Goal: Navigation & Orientation: Find specific page/section

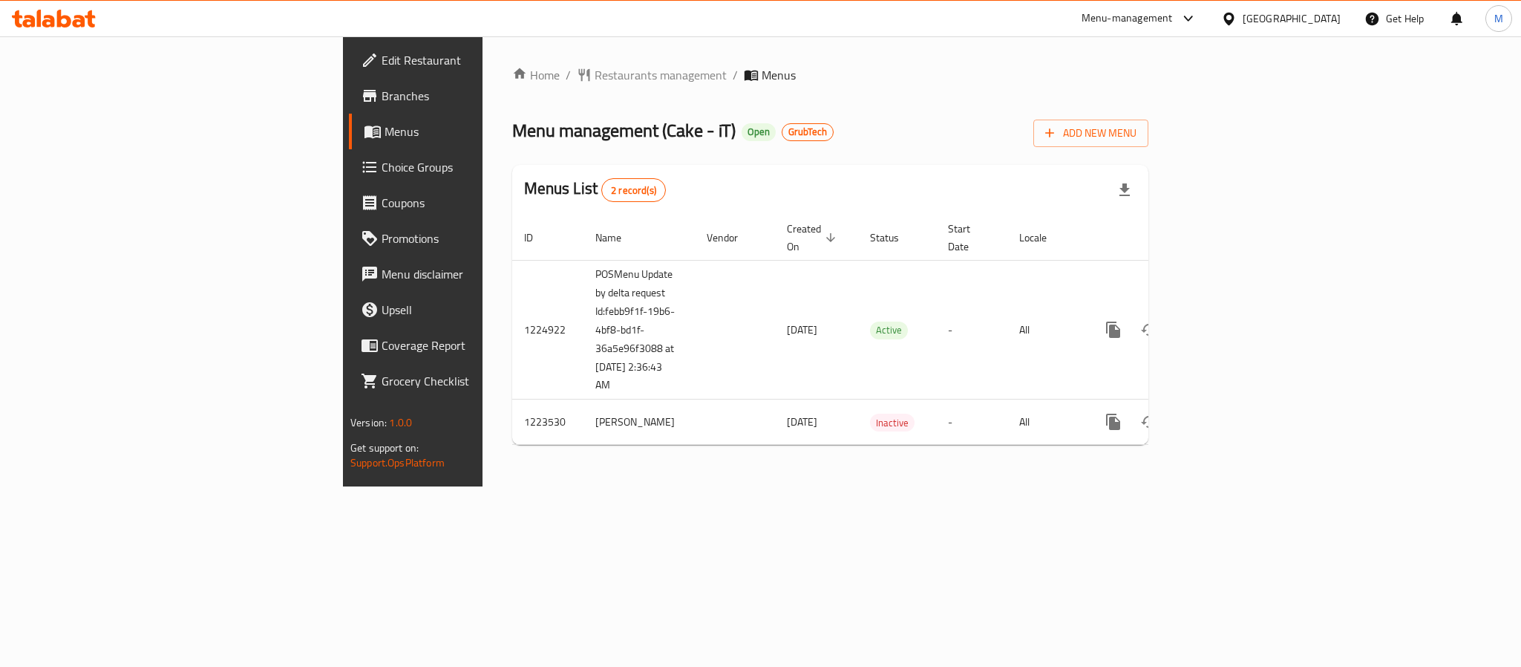
click at [62, 16] on icon at bounding box center [64, 19] width 14 height 18
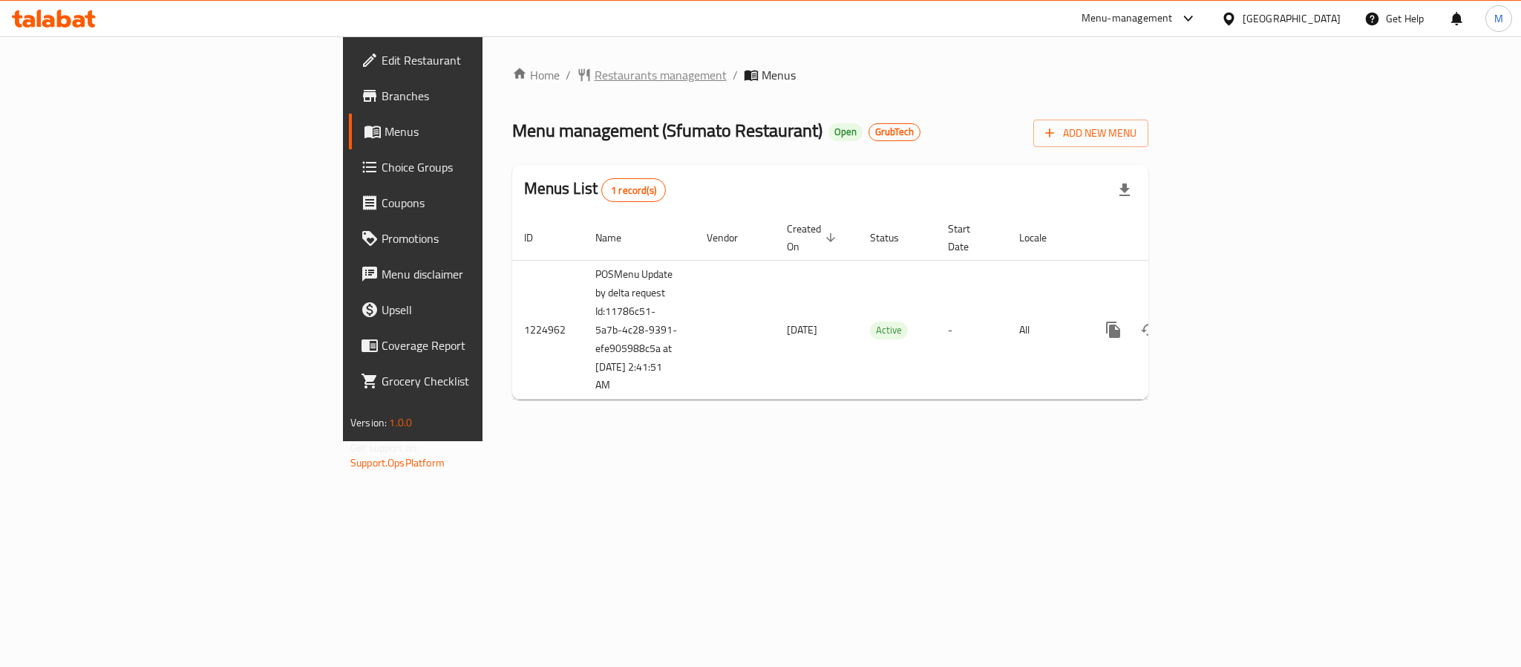
click at [595, 66] on span "Restaurants management" at bounding box center [661, 75] width 132 height 18
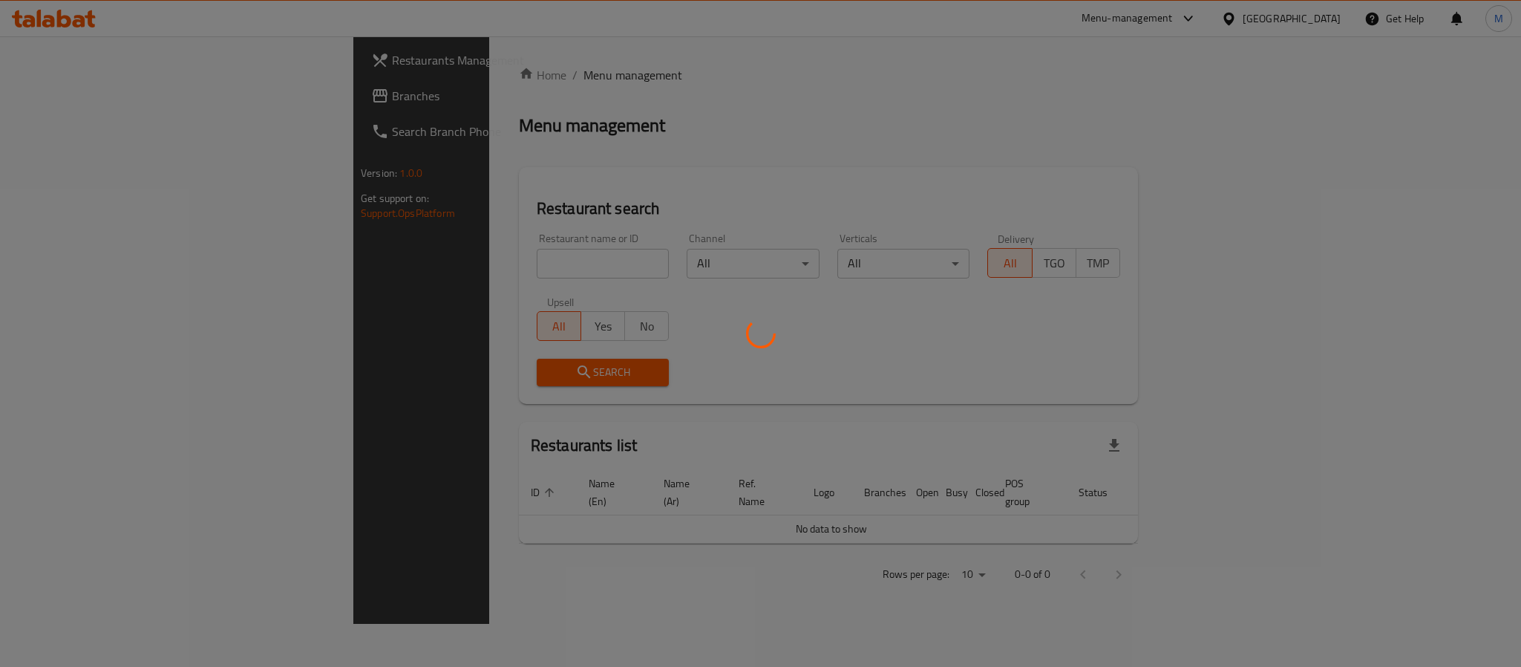
click at [81, 103] on div at bounding box center [760, 333] width 1521 height 667
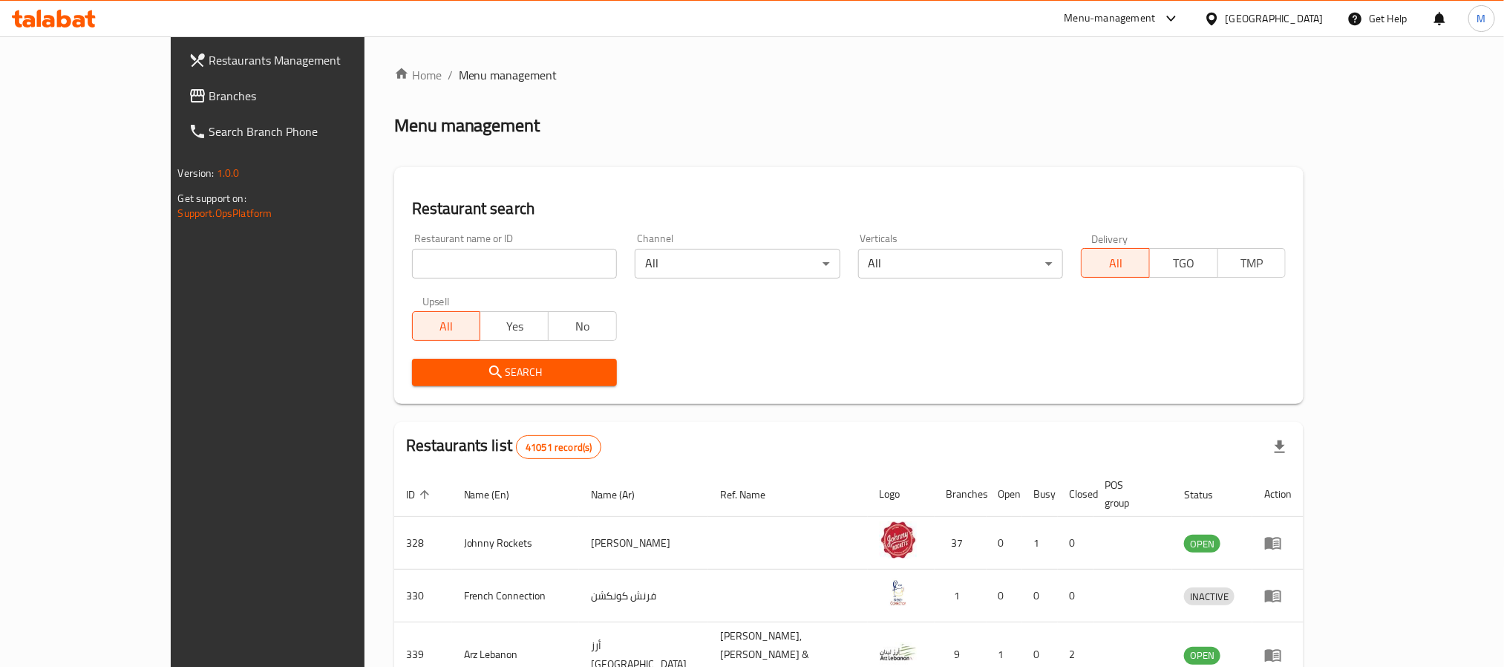
click at [177, 80] on link "Branches" at bounding box center [299, 96] width 245 height 36
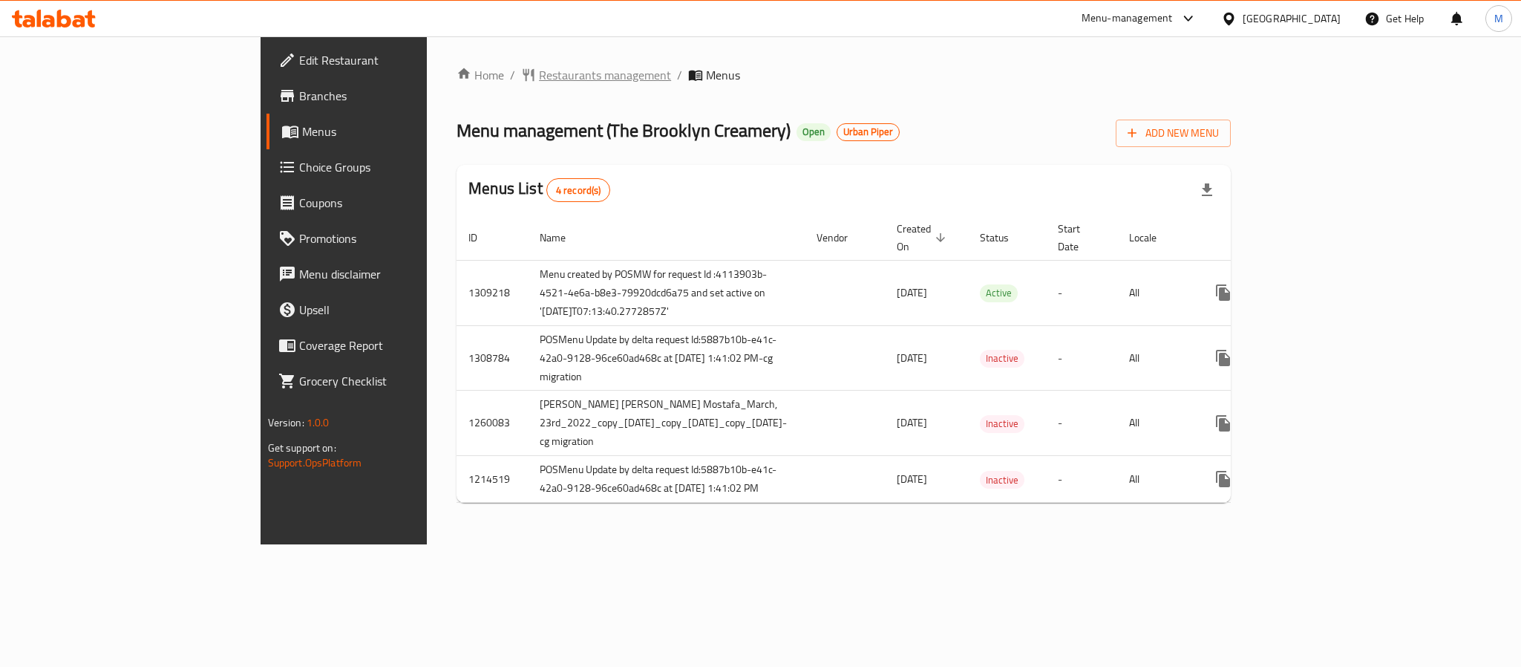
click at [539, 70] on span "Restaurants management" at bounding box center [605, 75] width 132 height 18
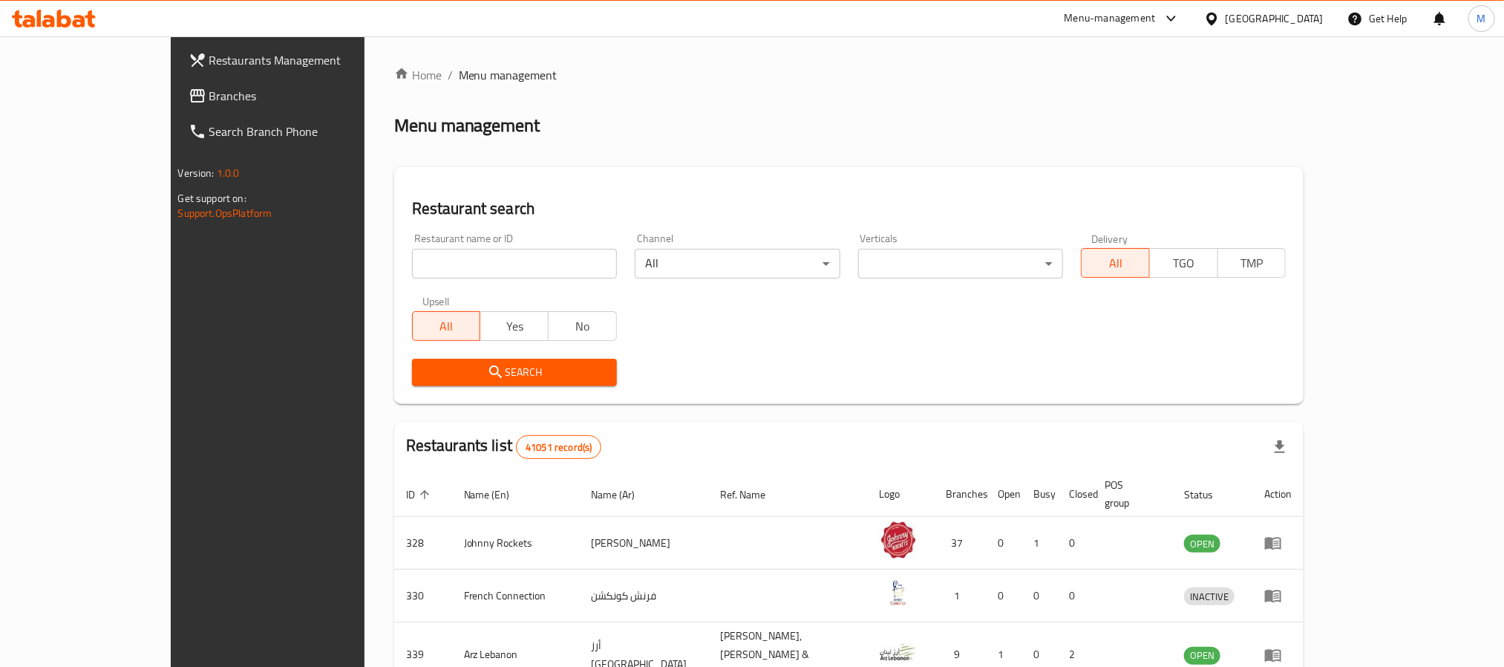
click at [171, 94] on div "Restaurants Management Branches Search Branch Phone Version: 1.0.0 Get support …" at bounding box center [752, 562] width 1163 height 1052
click at [209, 94] on span "Branches" at bounding box center [309, 96] width 200 height 18
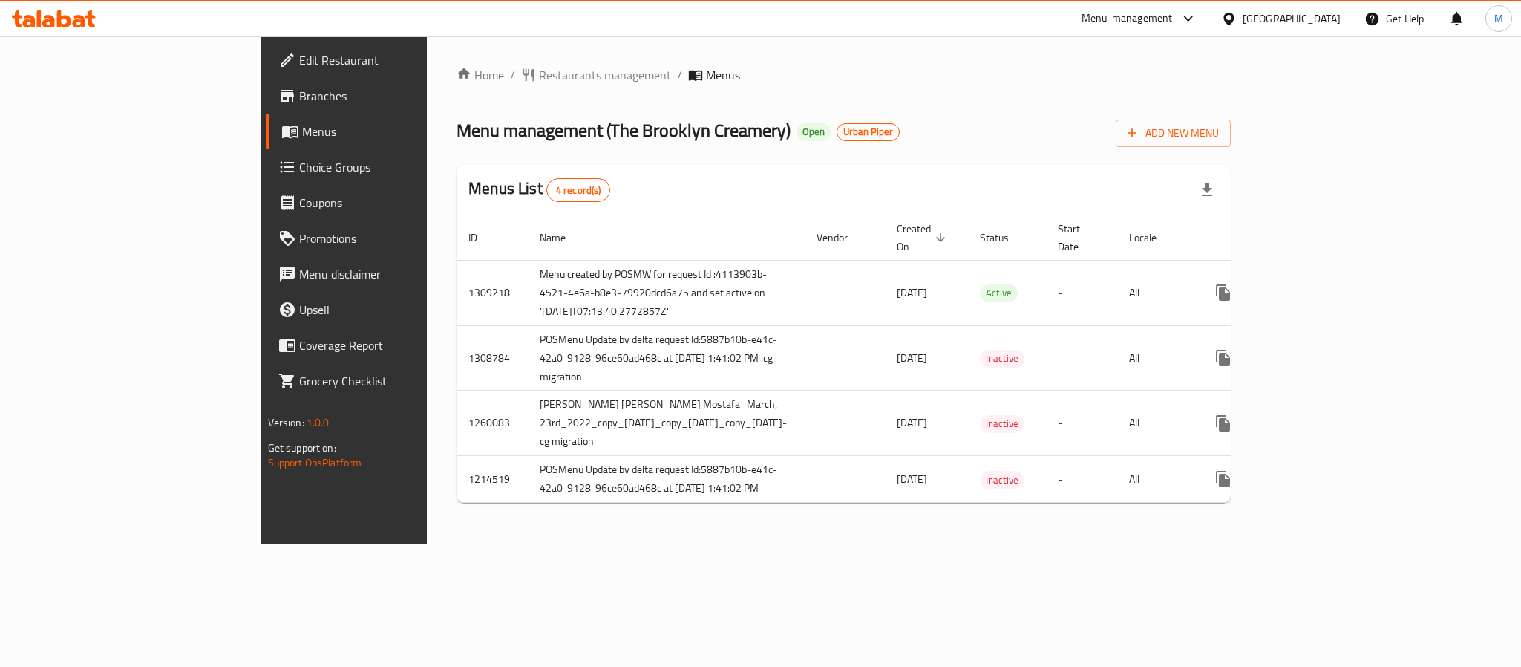
click at [299, 89] on span "Branches" at bounding box center [400, 96] width 203 height 18
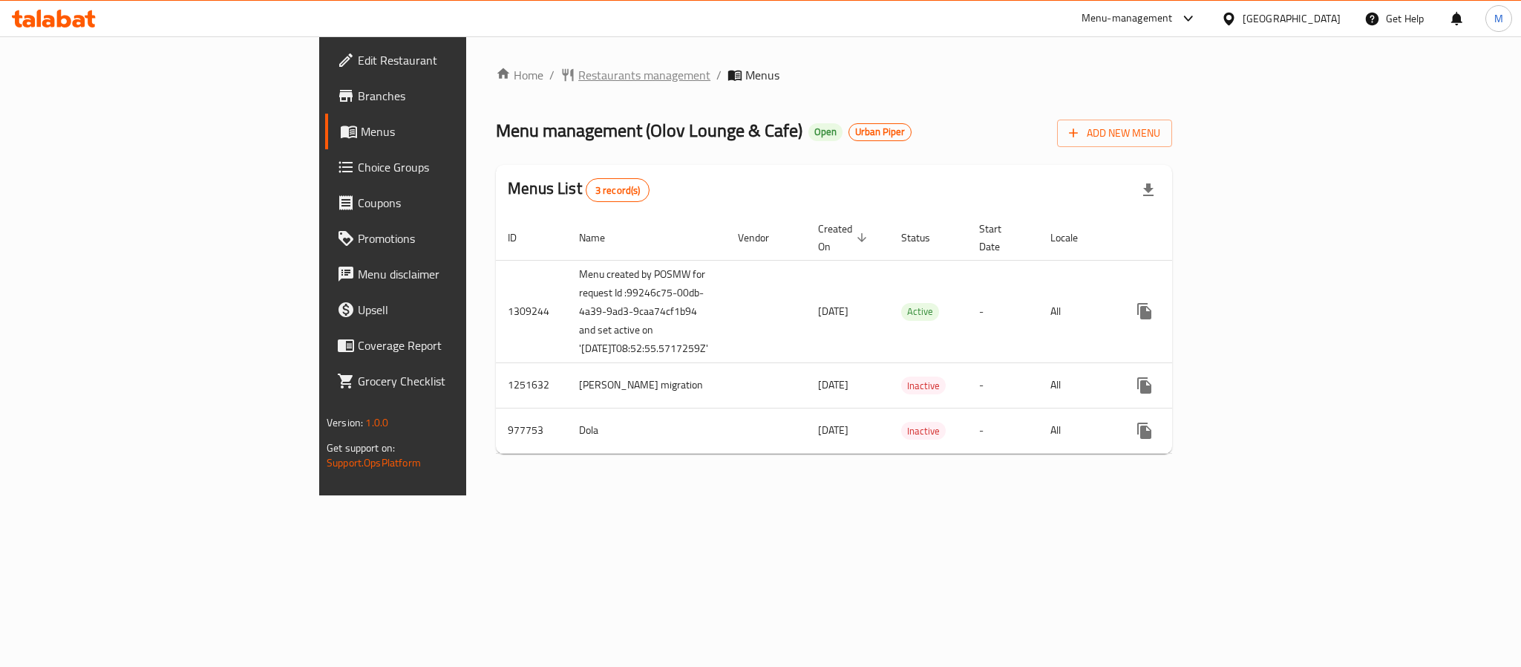
click at [578, 72] on span "Restaurants management" at bounding box center [644, 75] width 132 height 18
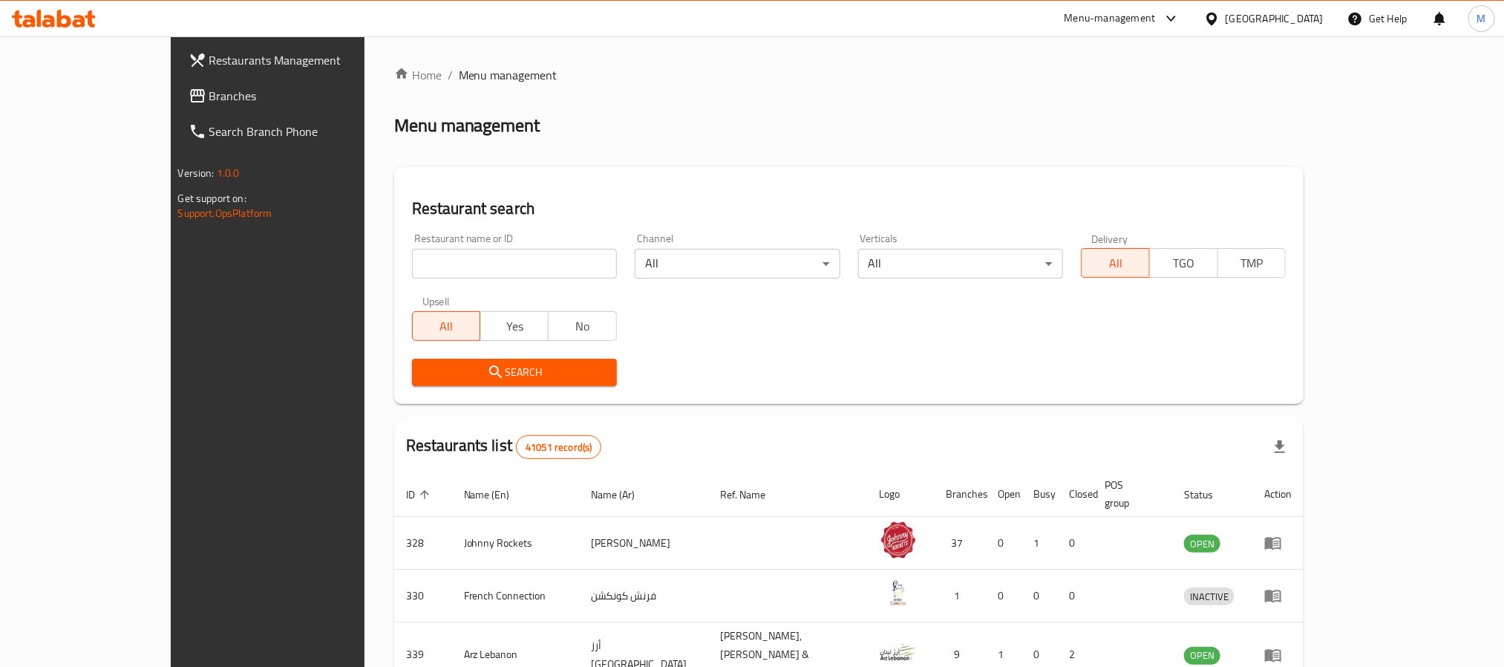
click at [209, 96] on span "Branches" at bounding box center [309, 96] width 200 height 18
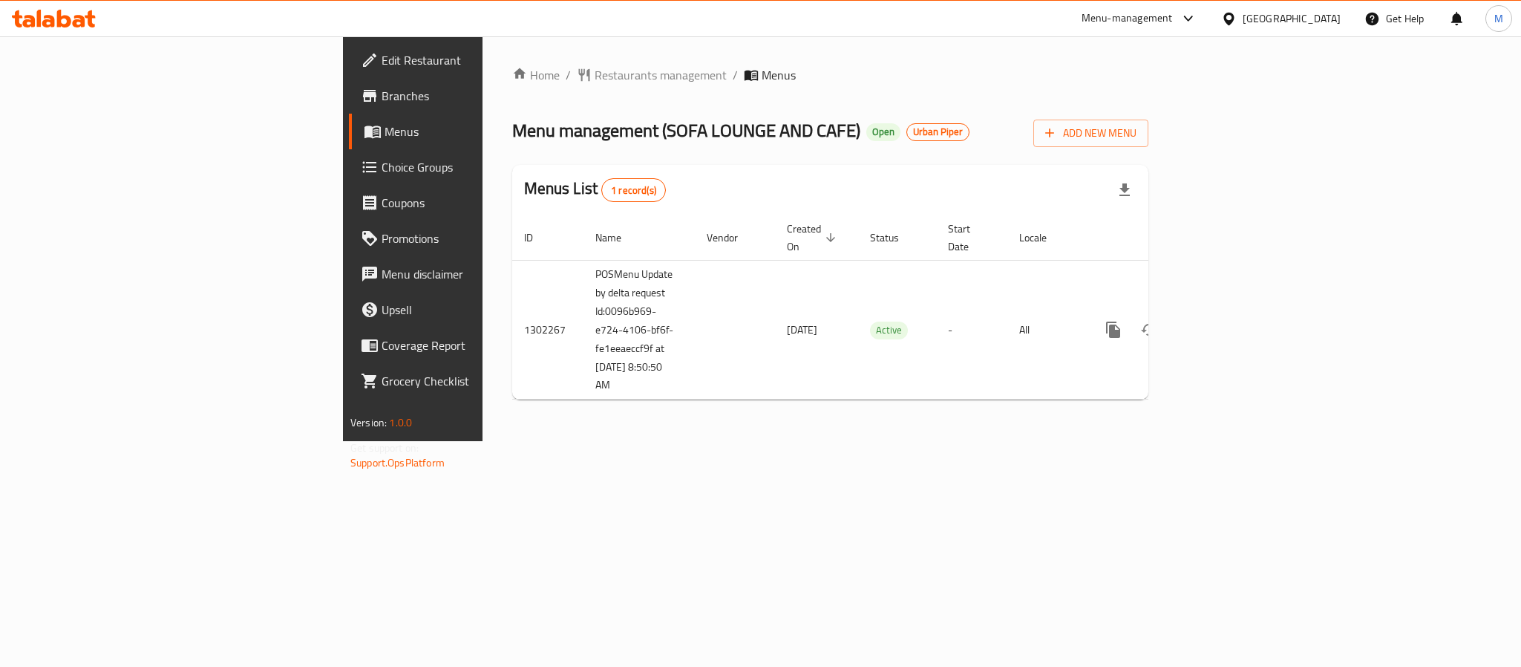
click at [1269, 19] on div "[GEOGRAPHIC_DATA]" at bounding box center [1292, 18] width 98 height 16
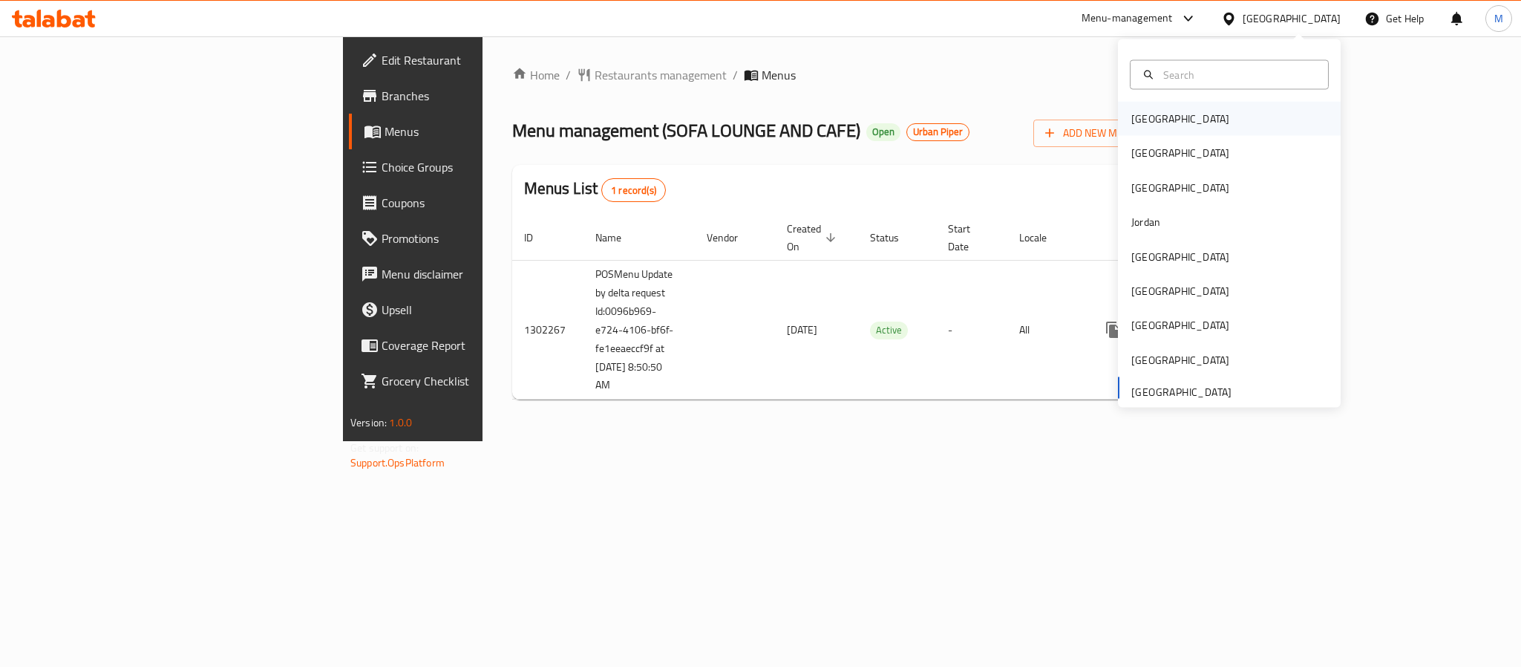
click at [1140, 116] on div "Bahrain" at bounding box center [1180, 119] width 98 height 16
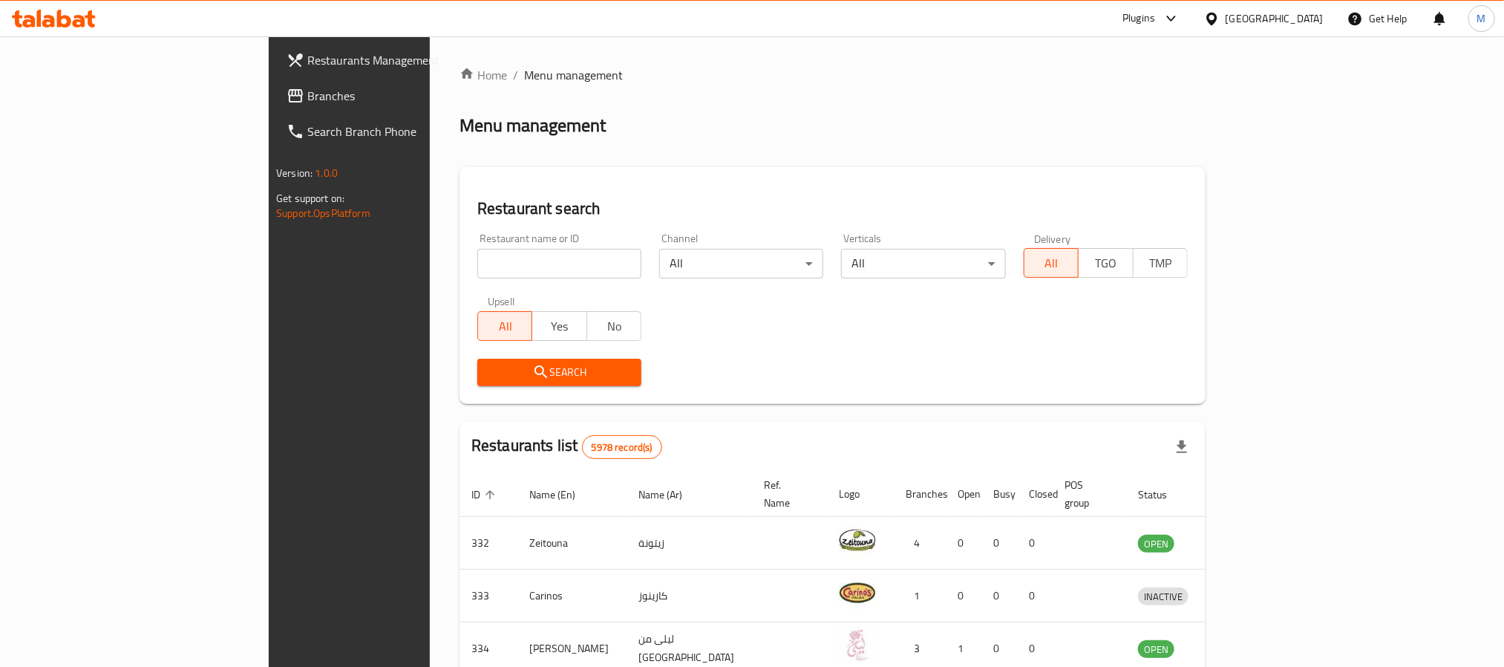
click at [477, 245] on div "Restaurant name or ID Restaurant name or ID" at bounding box center [559, 255] width 164 height 45
click at [307, 90] on span "Branches" at bounding box center [407, 96] width 200 height 18
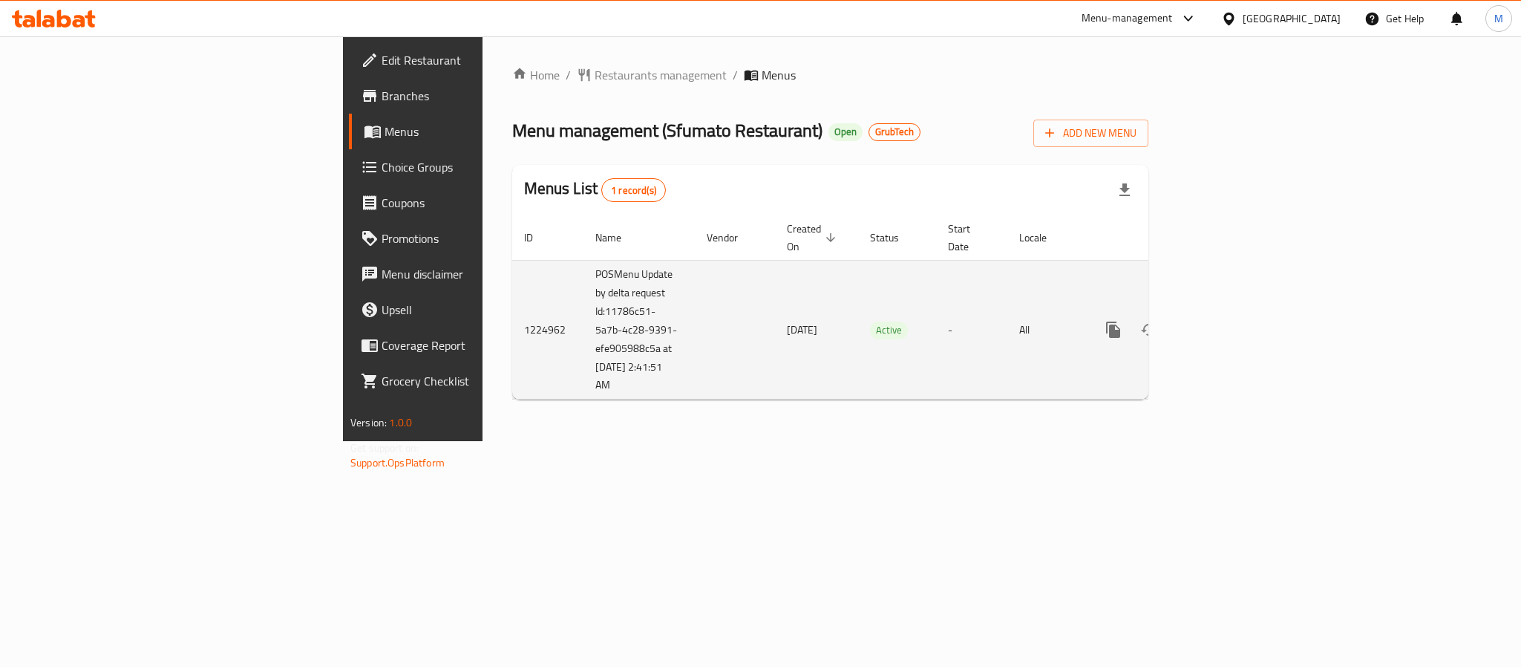
click at [583, 308] on td "POSMenu Update by delta request Id:11786c51-5a7b-4c28-9391-efe905988c5a at [DAT…" at bounding box center [638, 330] width 111 height 140
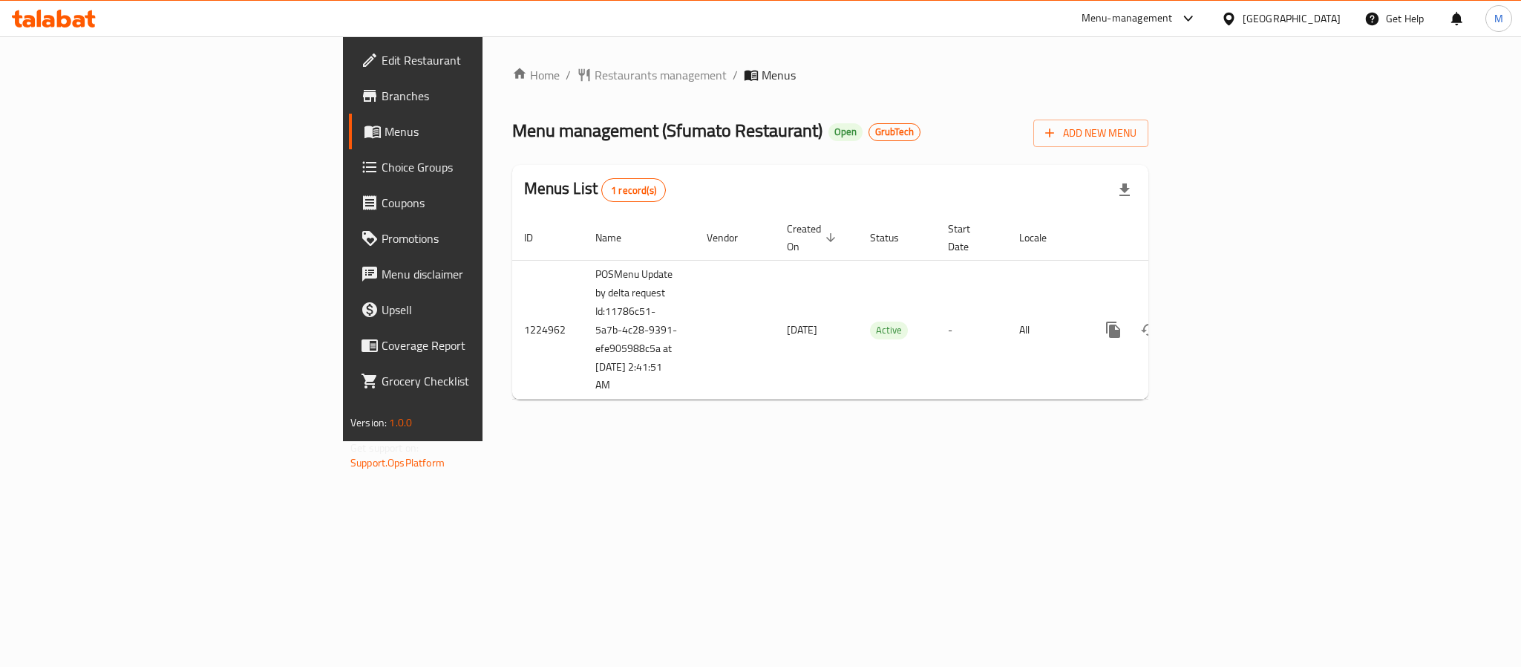
click at [568, 441] on div "Home / Restaurants management / Menus Menu management ( Sfumato Restaurant ) Op…" at bounding box center [831, 238] width 696 height 405
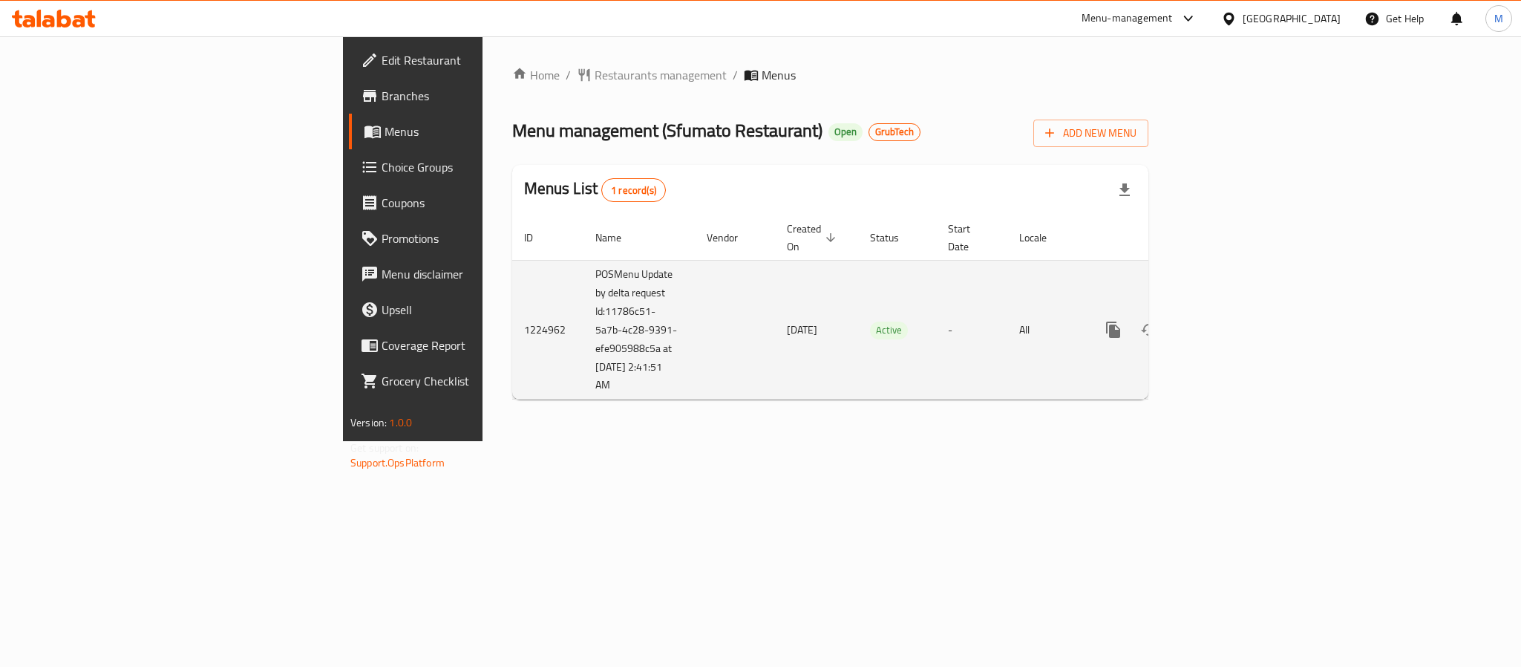
click at [512, 319] on td "1224962" at bounding box center [547, 330] width 71 height 140
copy td "1224962"
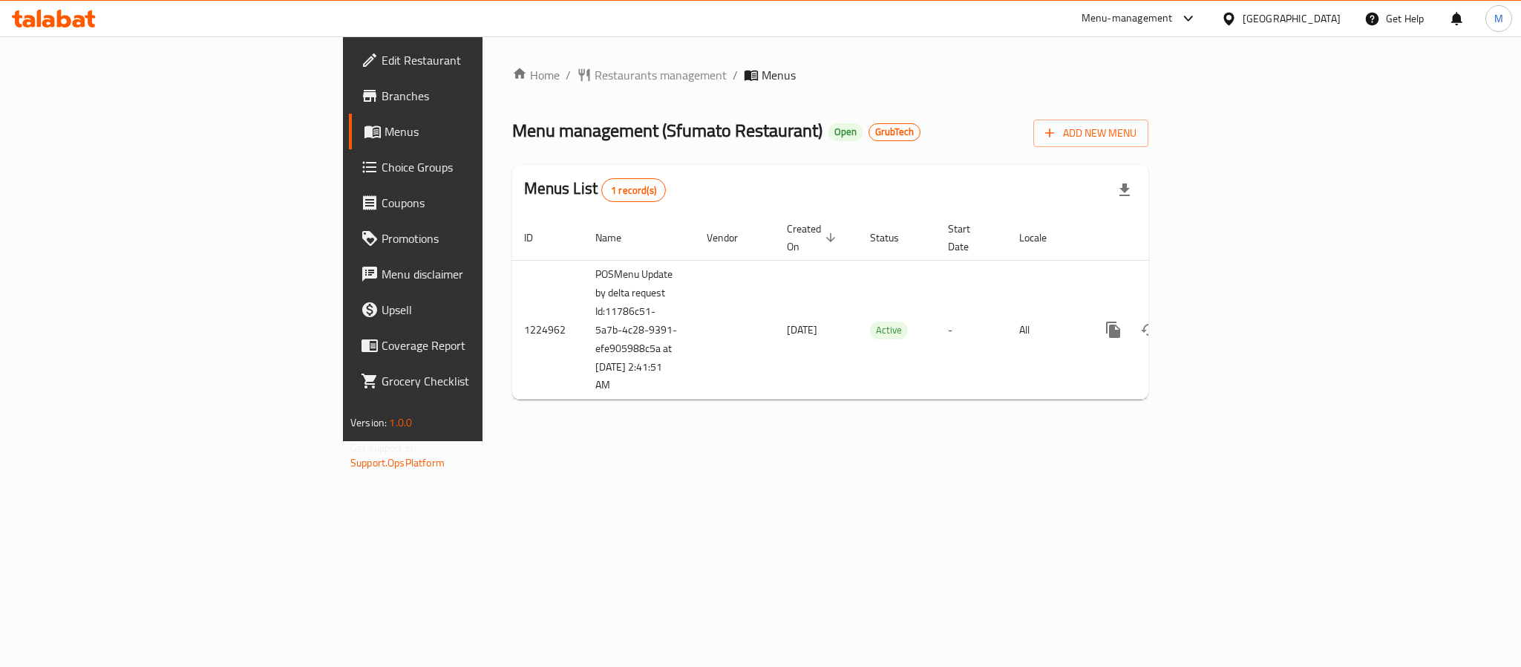
click at [483, 434] on div "Home / Restaurants management / Menus Menu management ( Sfumato Restaurant ) Op…" at bounding box center [831, 238] width 696 height 405
click at [382, 102] on span "Branches" at bounding box center [483, 96] width 203 height 18
click at [382, 94] on span "Branches" at bounding box center [483, 96] width 203 height 18
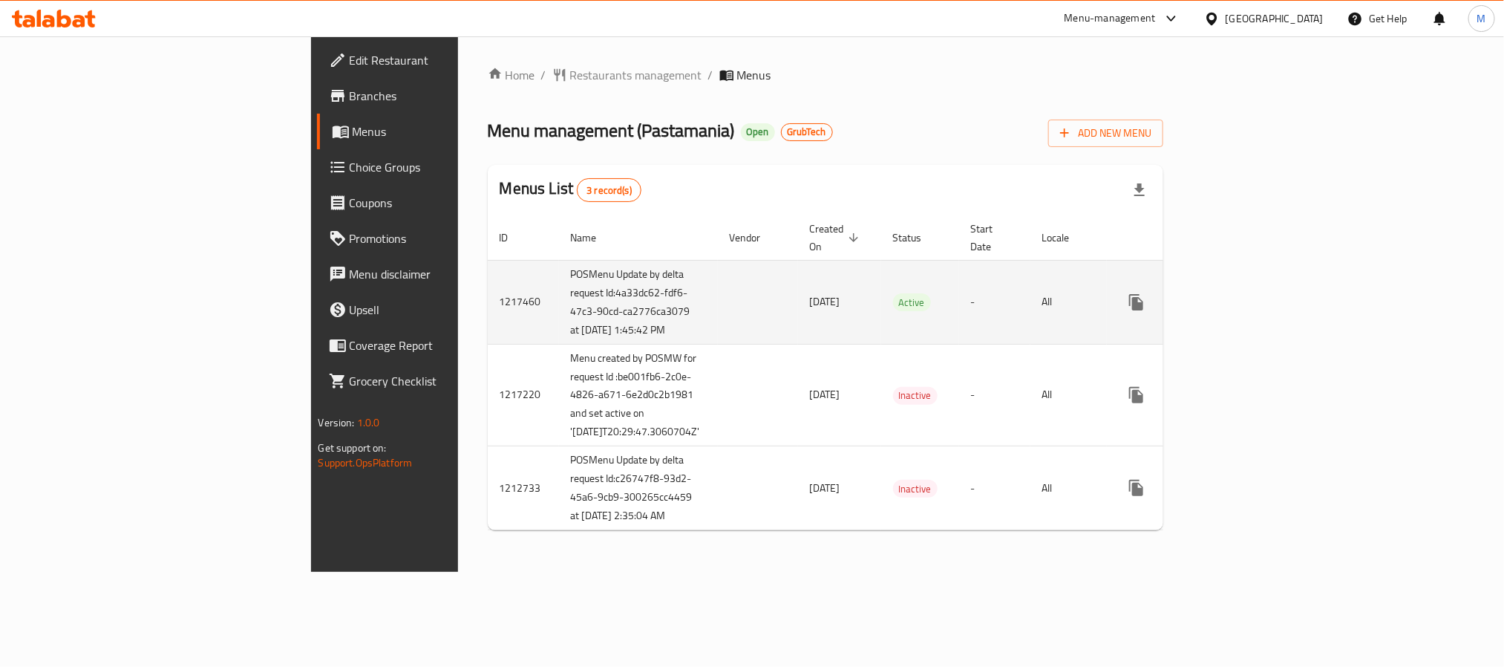
click at [559, 315] on td "POSMenu Update by delta request Id:4a33dc62-fdf6-47c3-90cd-ca2776ca3079 at 9/2/…" at bounding box center [638, 302] width 159 height 84
click at [438, 301] on div at bounding box center [438, 301] width 0 height 0
click at [559, 344] on td "POSMenu Update by delta request Id:4a33dc62-fdf6-47c3-90cd-ca2776ca3079 at 9/2/…" at bounding box center [638, 302] width 159 height 84
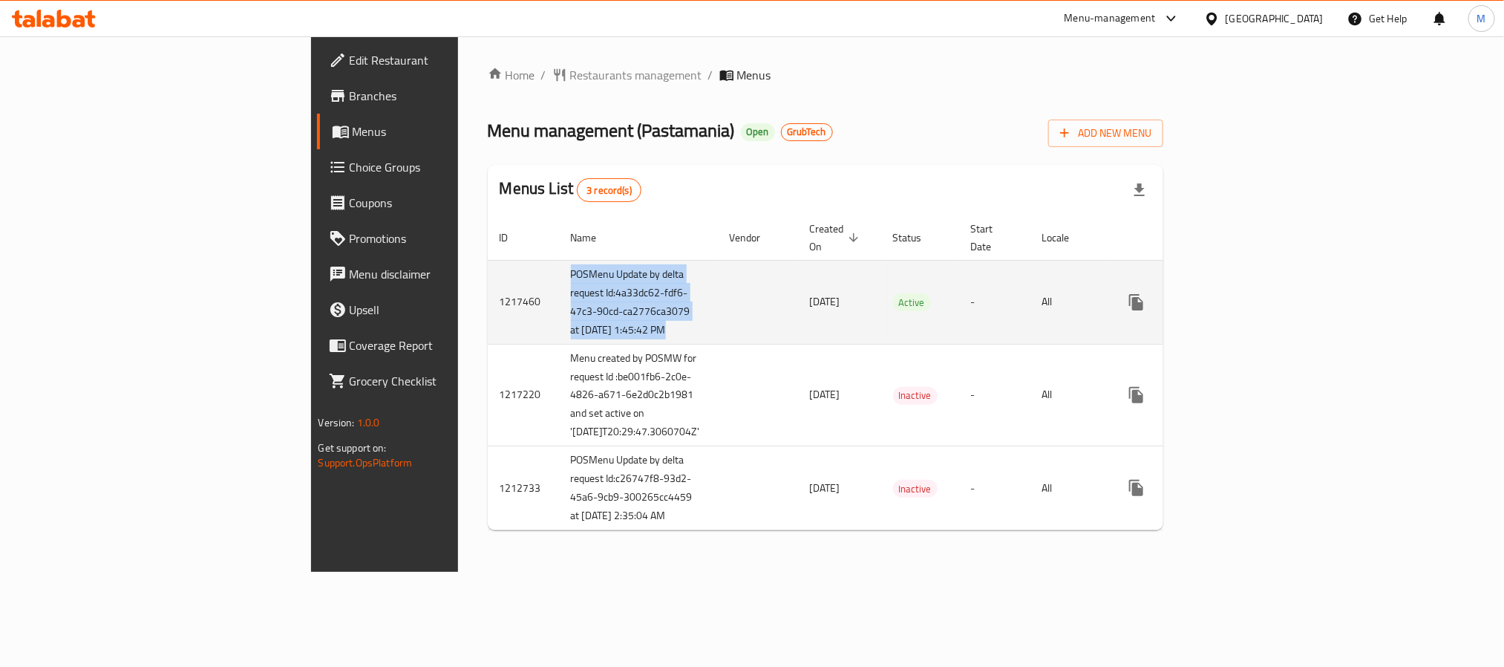
click at [448, 352] on body "​ Menu-management Kuwait Get Help M Edit Restaurant Branches Menus Choice Group…" at bounding box center [752, 351] width 1504 height 630
click at [798, 317] on td "10/01/2024" at bounding box center [839, 302] width 83 height 84
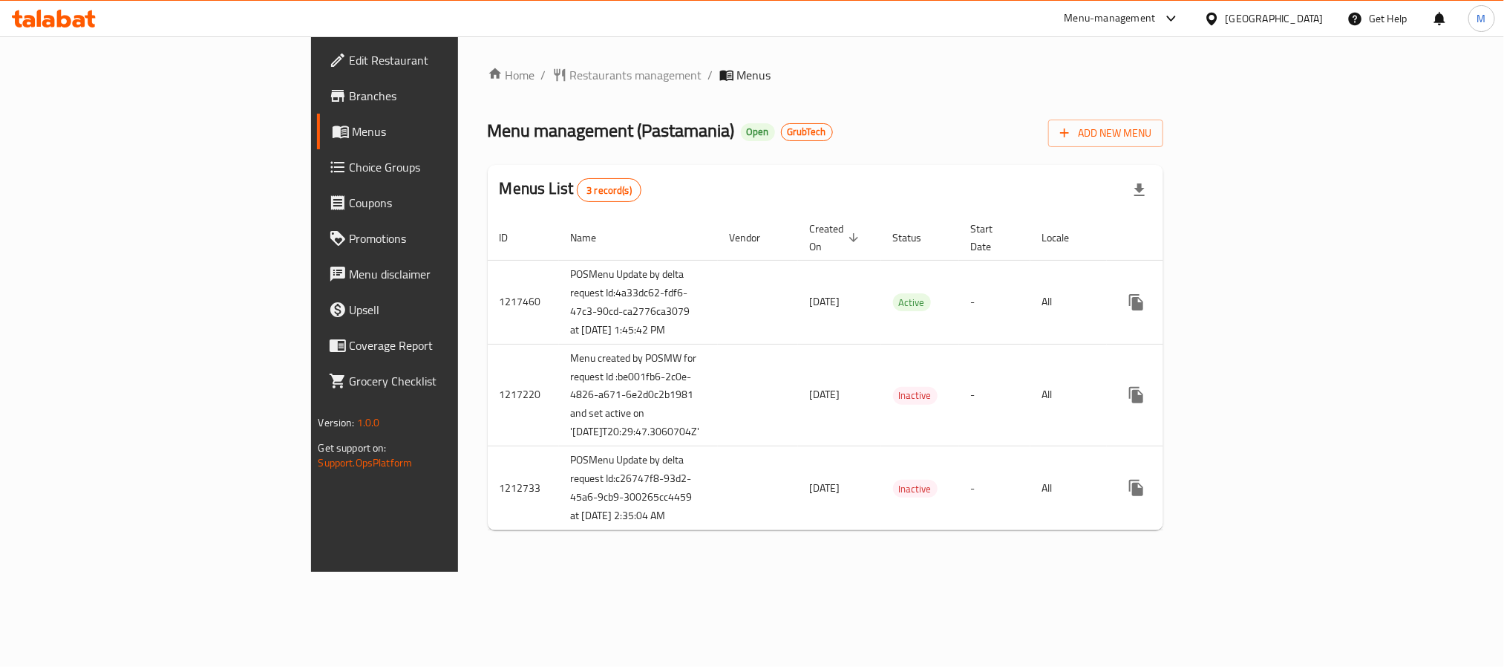
click at [350, 99] on span "Branches" at bounding box center [450, 96] width 200 height 18
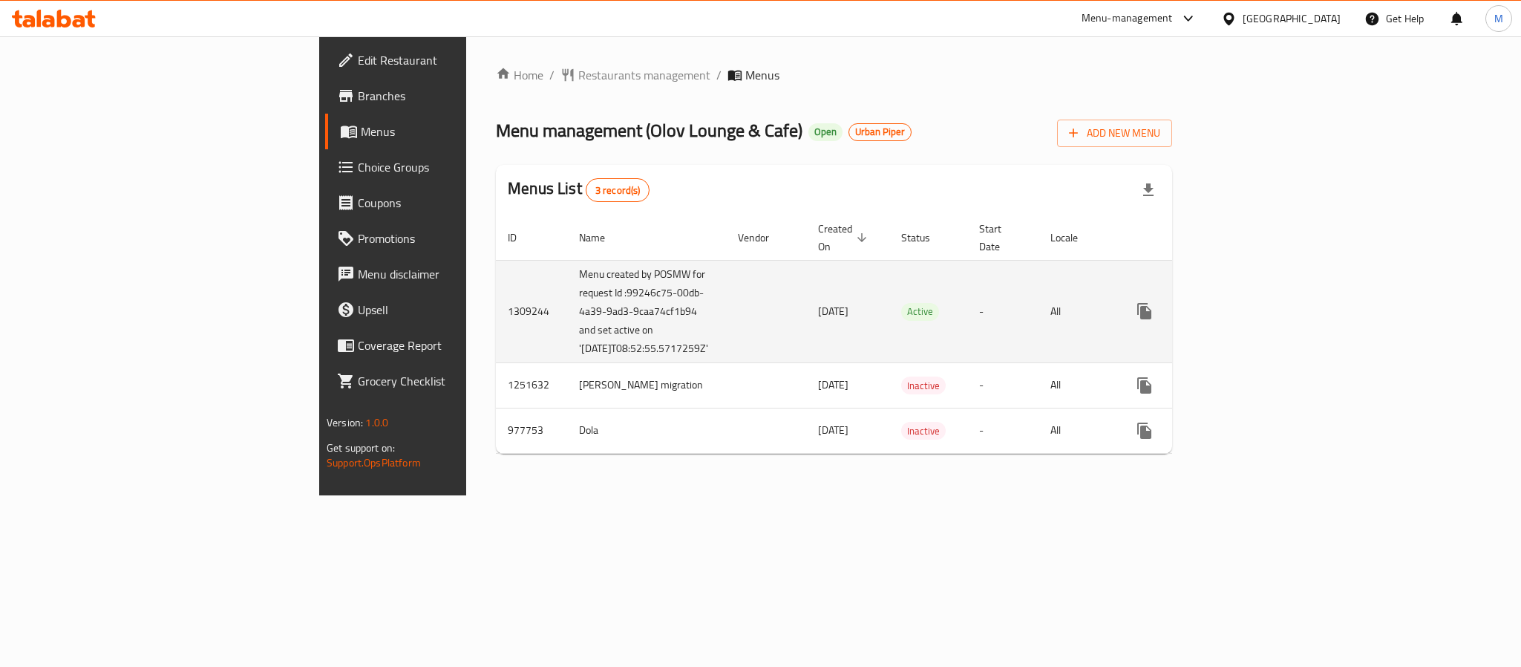
click at [567, 317] on td "Menu created by POSMW for request Id :99246c75-00db-4a39-9ad3-9caa74cf1b94 and …" at bounding box center [646, 311] width 159 height 102
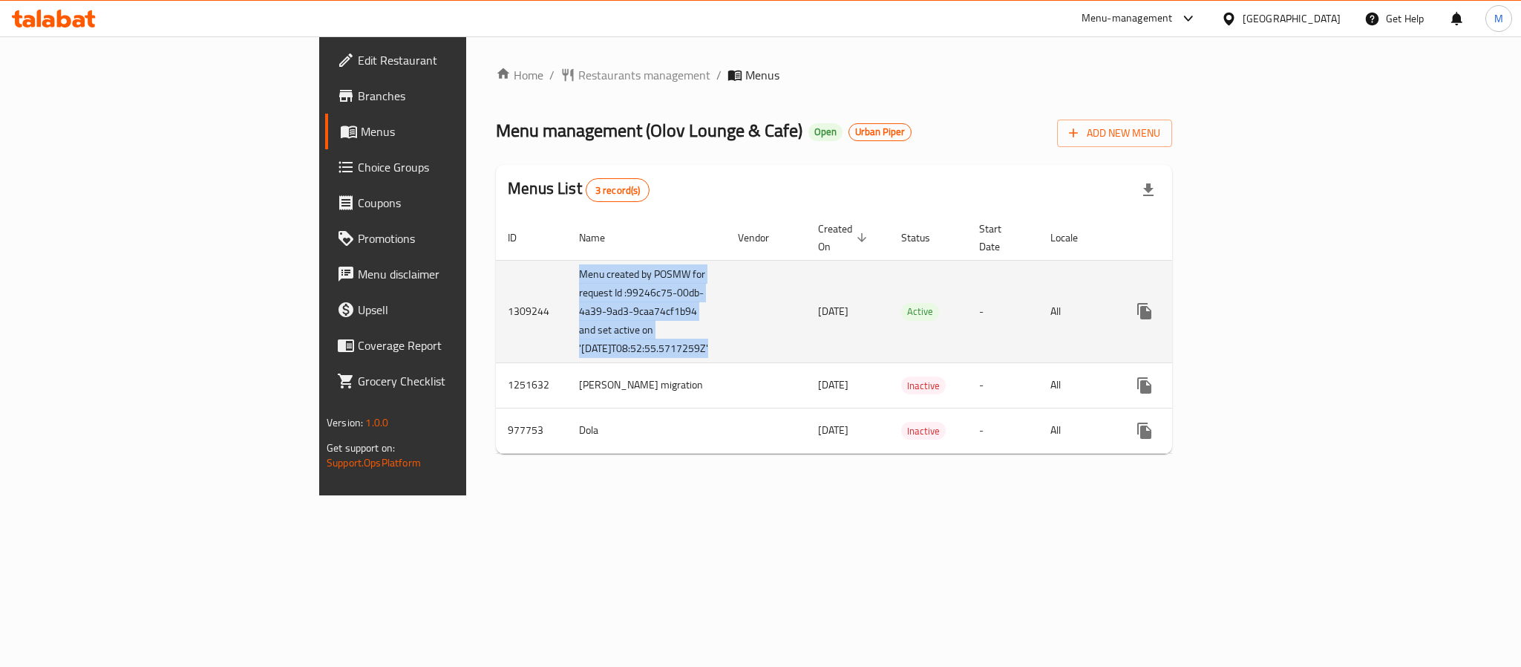
click at [567, 317] on td "Menu created by POSMW for request Id :99246c75-00db-4a39-9ad3-9caa74cf1b94 and …" at bounding box center [646, 311] width 159 height 102
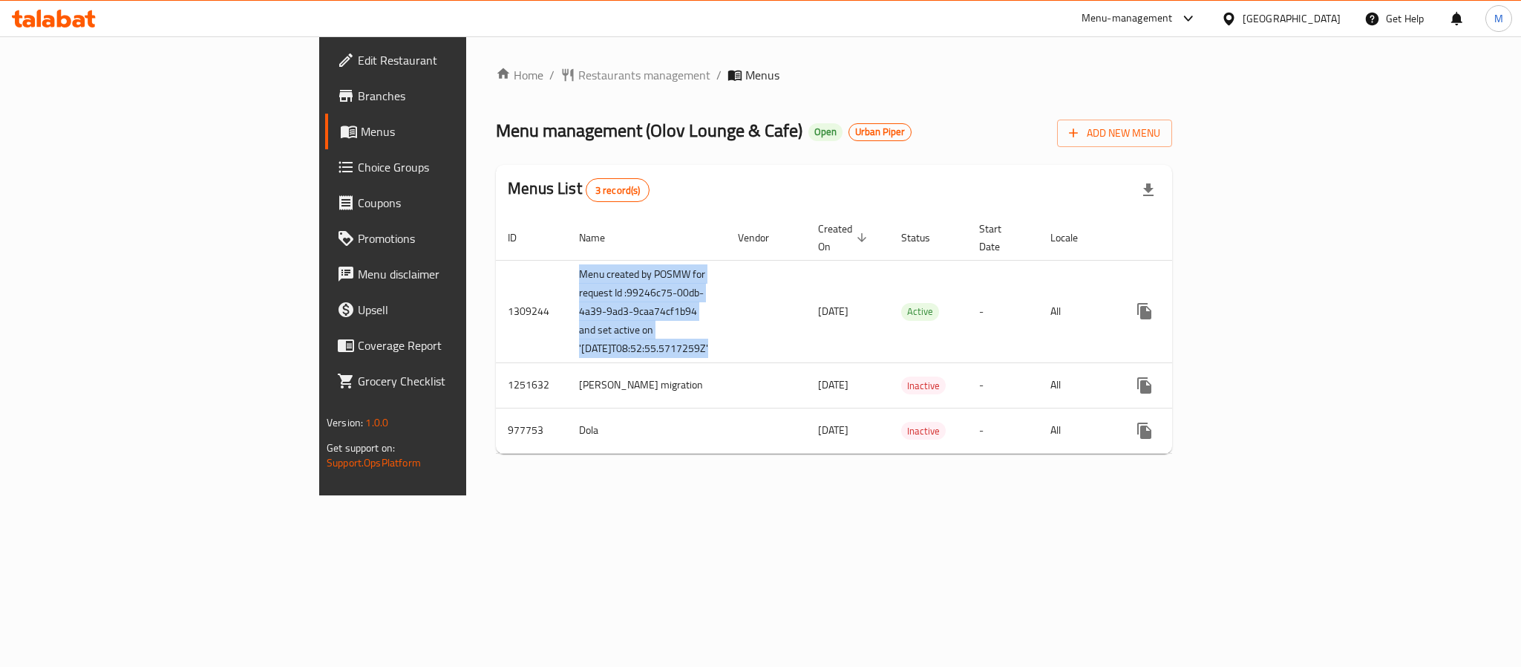
click at [358, 102] on span "Branches" at bounding box center [459, 96] width 203 height 18
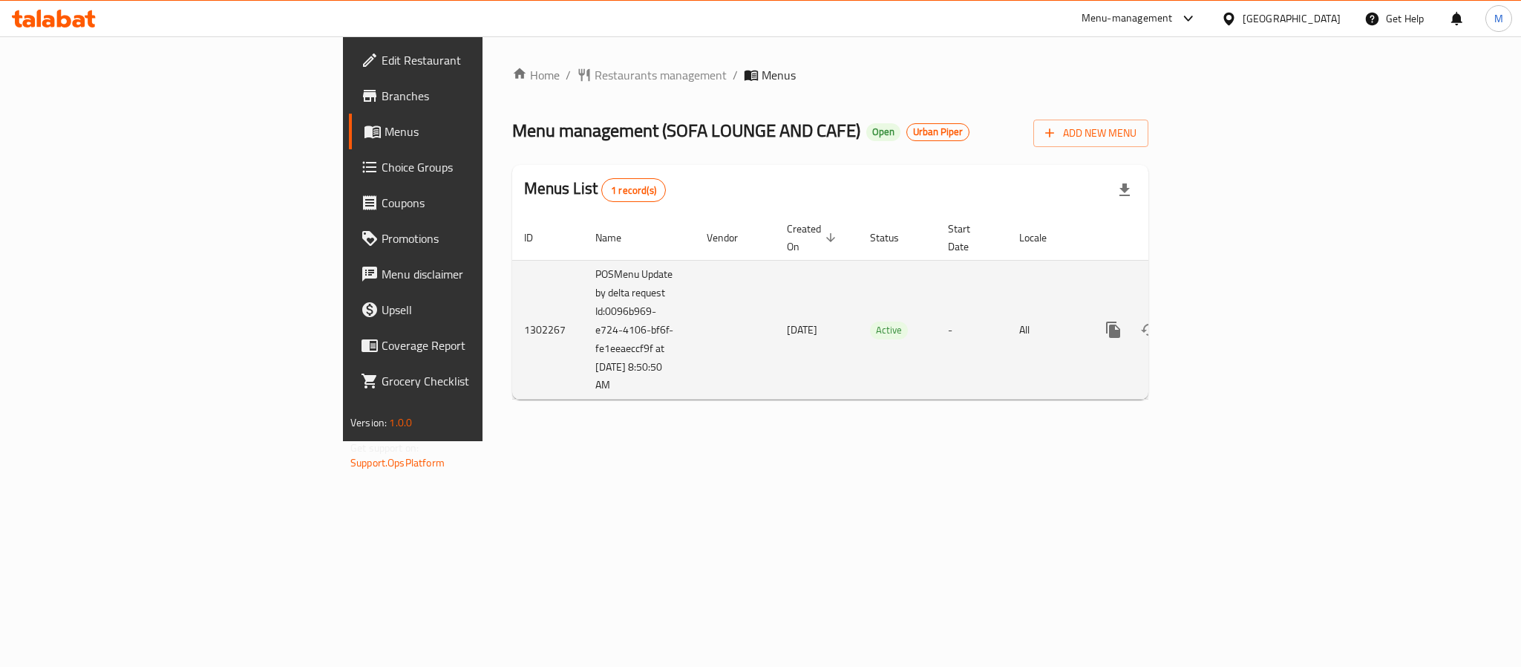
click at [583, 301] on td "POSMenu Update by delta request Id:0096b969-e724-4106-bf6f-fe1eeaeccf9f at [DAT…" at bounding box center [638, 330] width 111 height 140
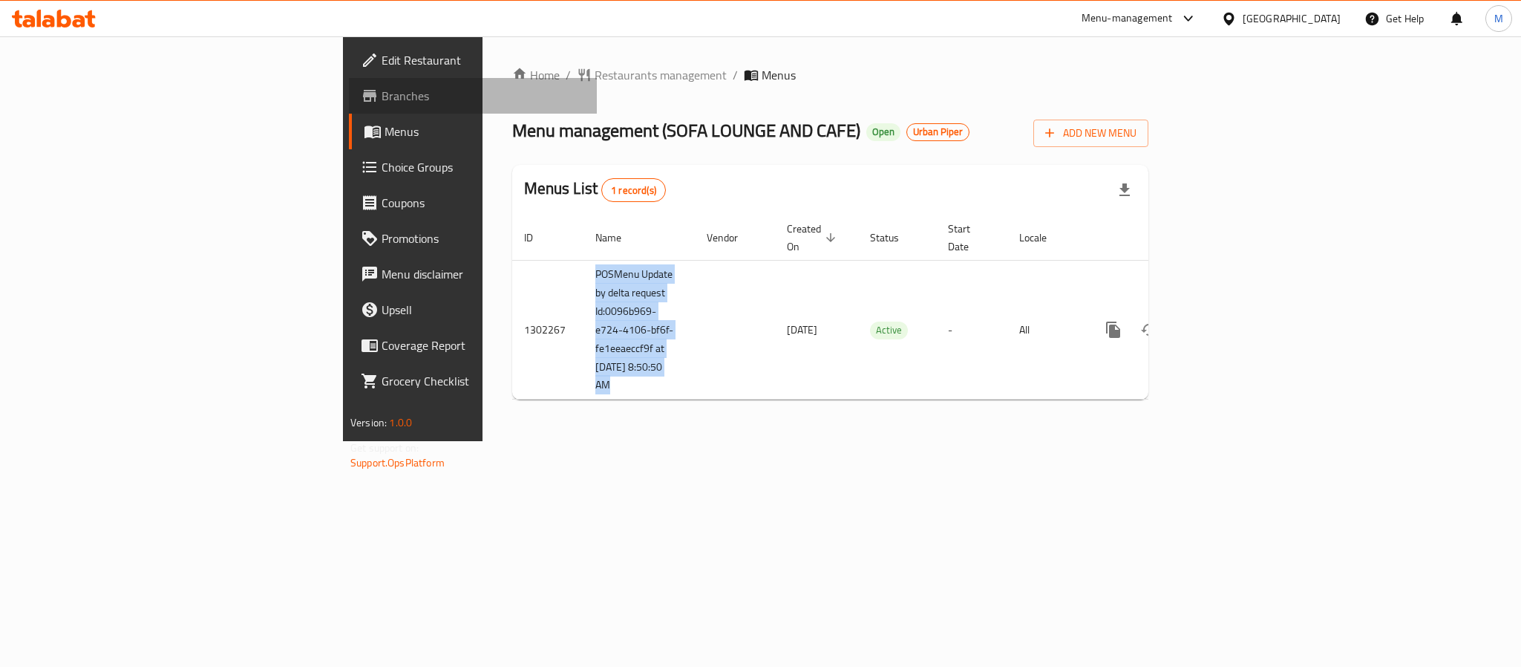
click at [382, 91] on span "Branches" at bounding box center [483, 96] width 203 height 18
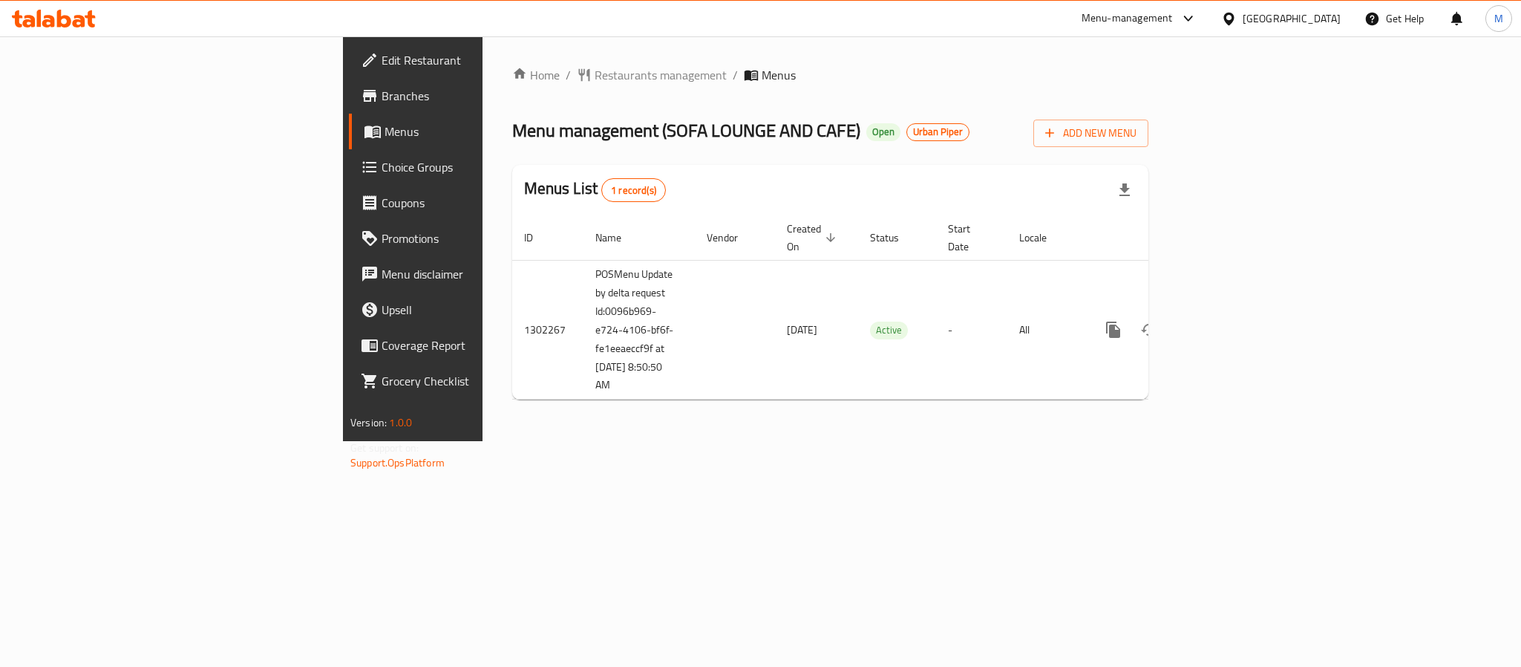
click at [382, 100] on span "Branches" at bounding box center [483, 96] width 203 height 18
